Goal: Task Accomplishment & Management: Manage account settings

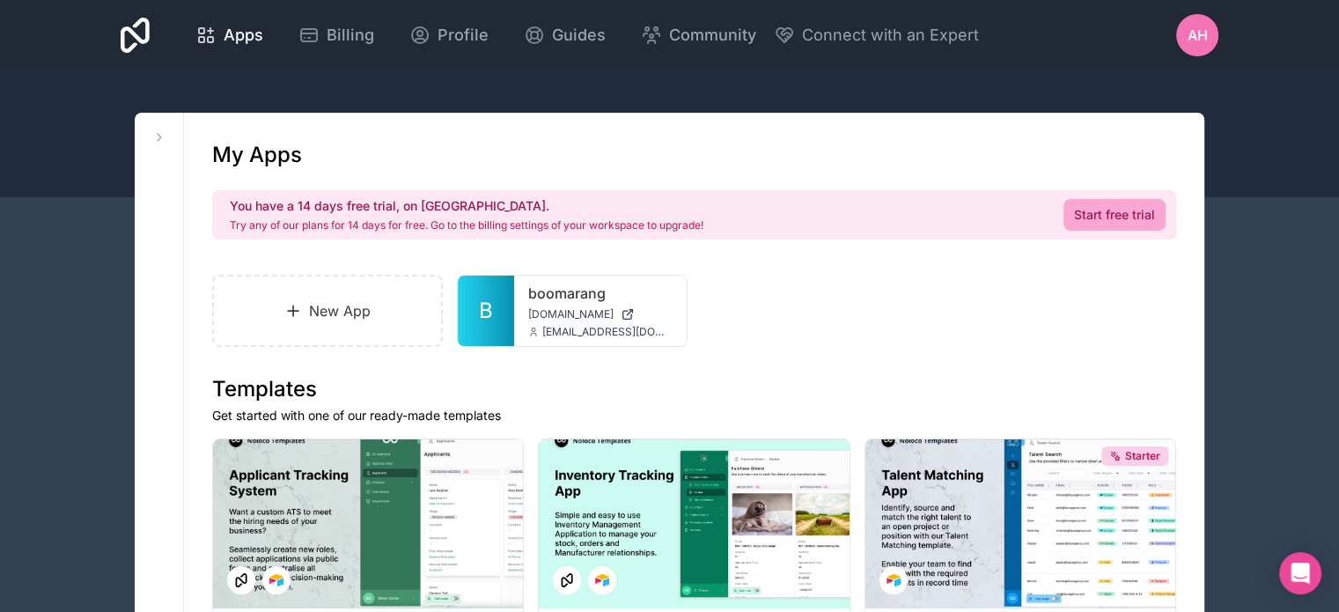
click at [1192, 31] on span "AH" at bounding box center [1197, 35] width 20 height 21
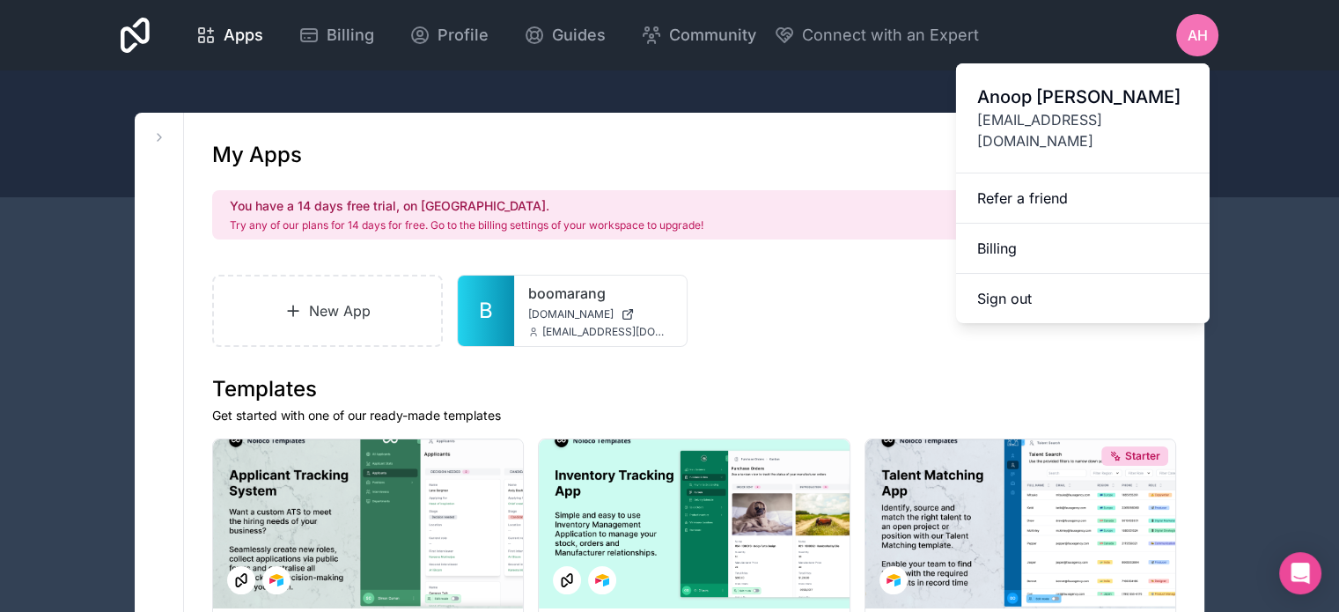
click at [1243, 73] on div at bounding box center [669, 133] width 1339 height 127
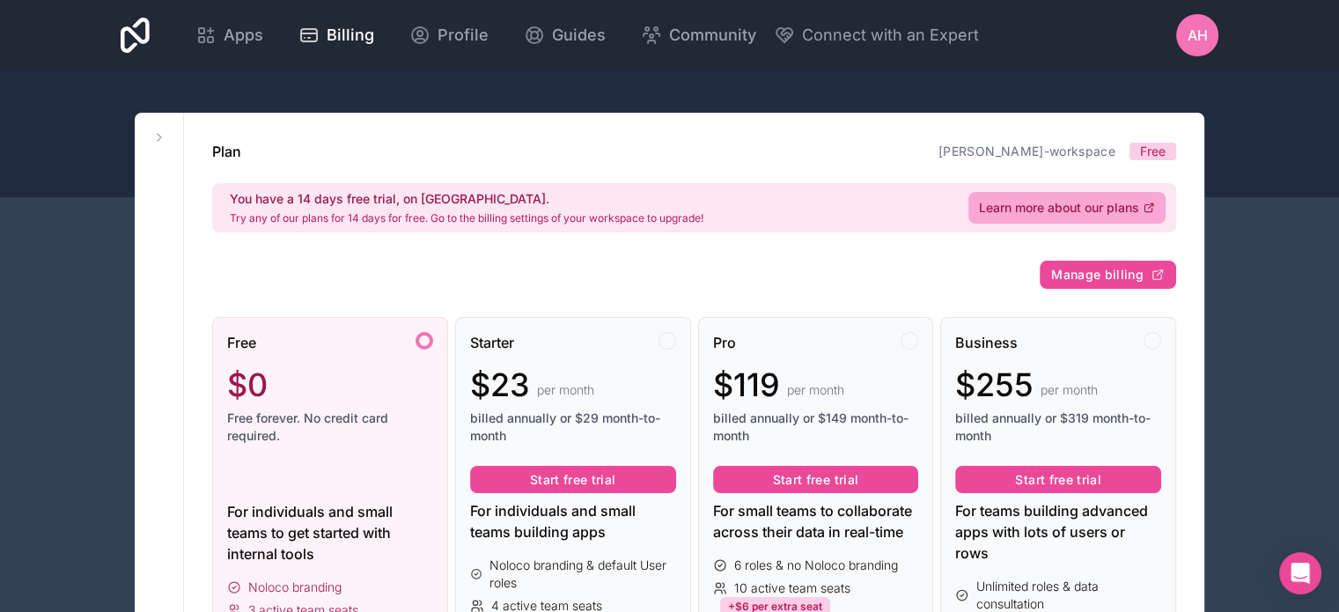
click at [1197, 33] on span "AH" at bounding box center [1197, 35] width 20 height 21
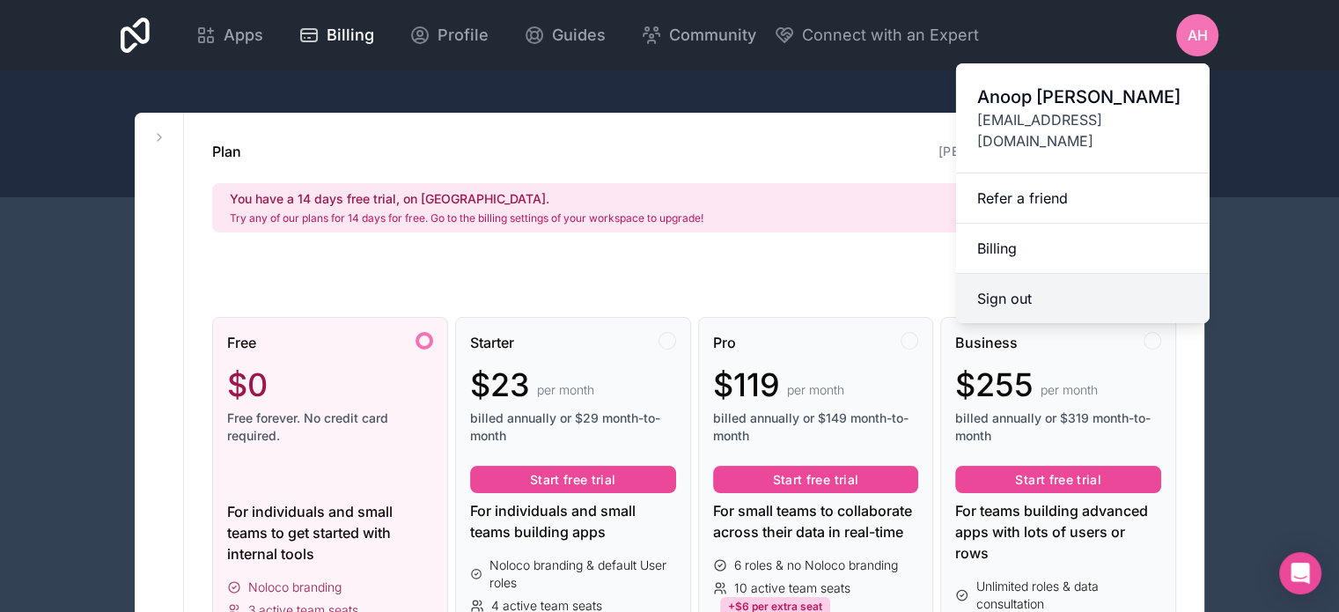
click at [1049, 280] on button "Sign out" at bounding box center [1082, 298] width 253 height 49
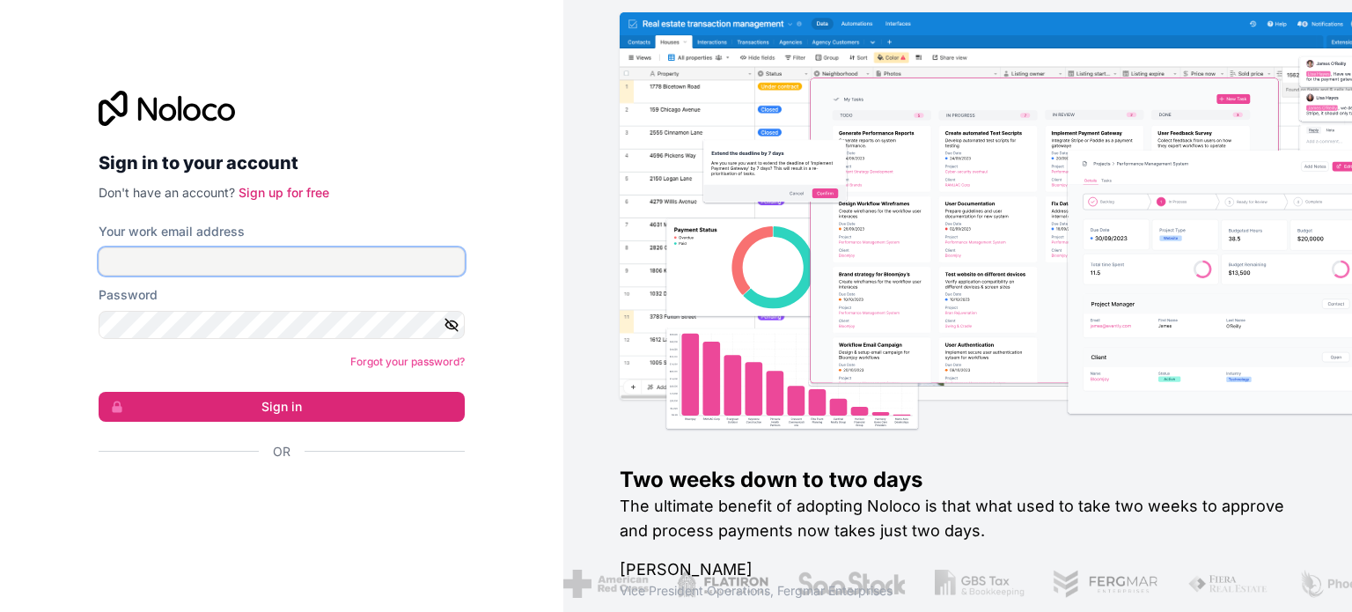
click at [176, 263] on input "Your work email address" at bounding box center [282, 261] width 366 height 28
type input "**********"
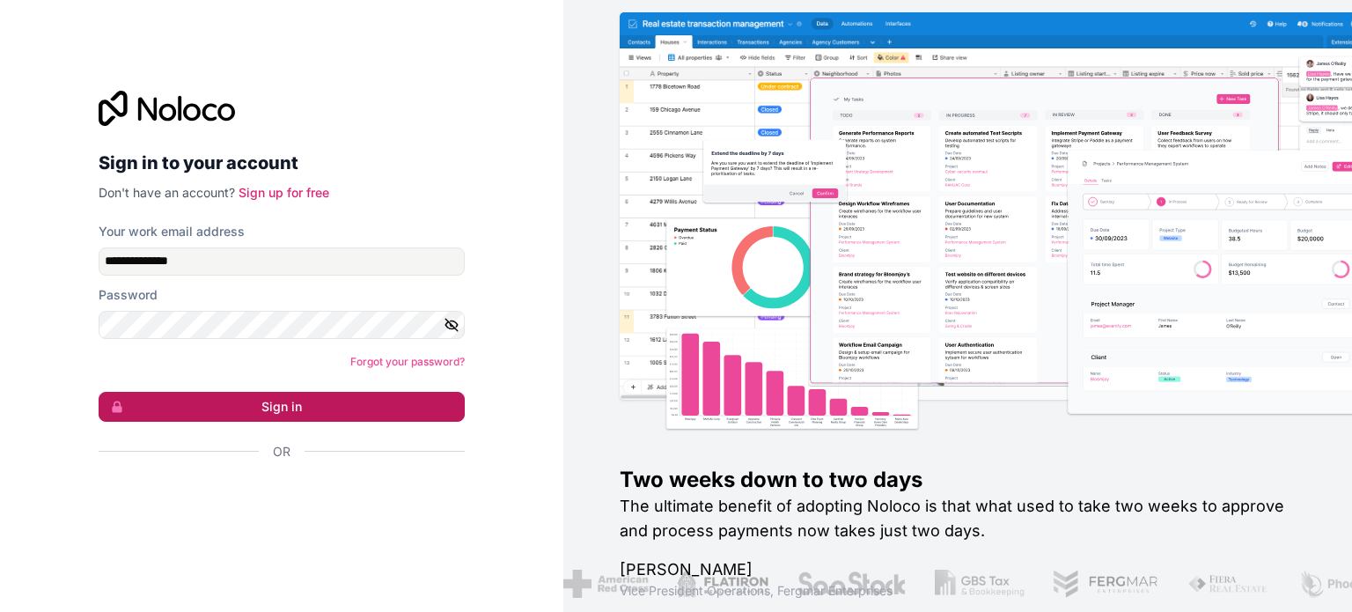
click at [222, 402] on button "Sign in" at bounding box center [282, 407] width 366 height 30
